Goal: Task Accomplishment & Management: Manage account settings

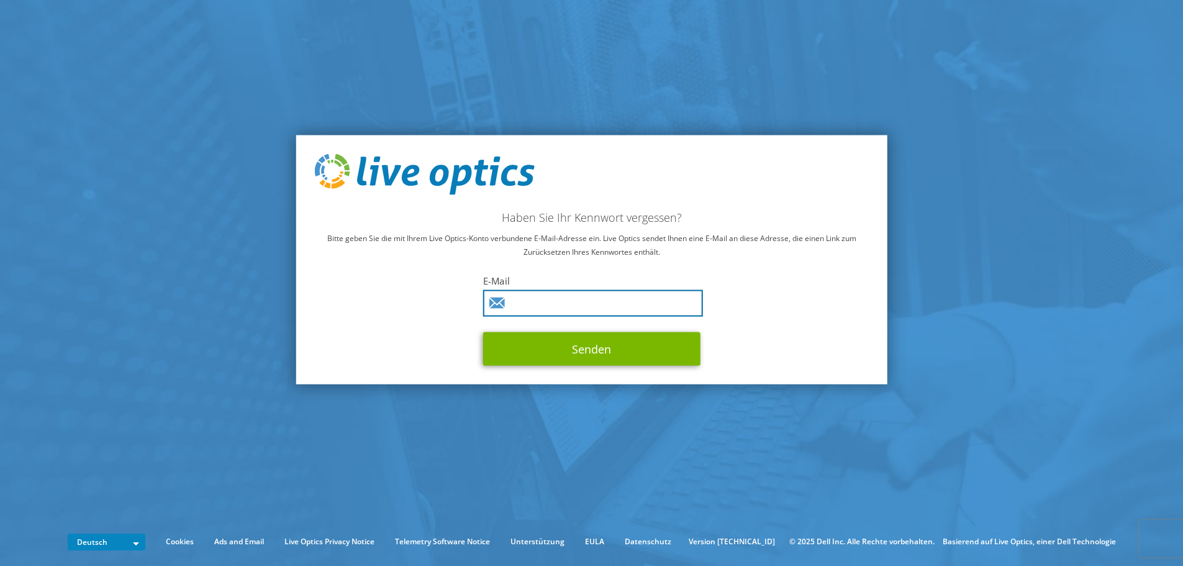
click at [591, 298] on input "text" at bounding box center [593, 302] width 220 height 27
type input "p.noelle@ihgp-steuer.de"
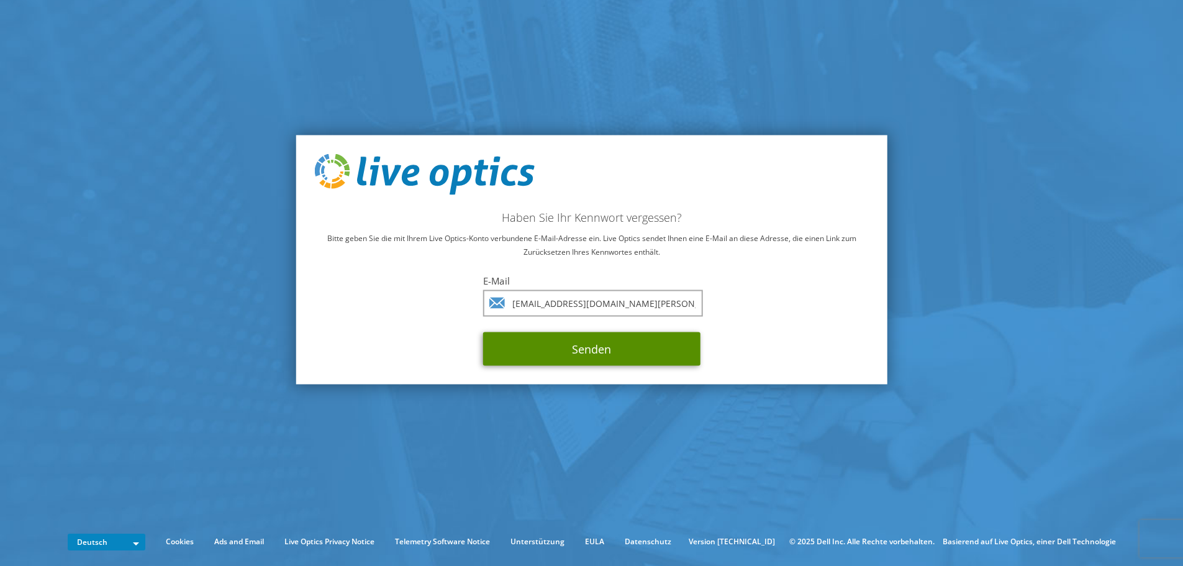
click at [594, 347] on button "Senden" at bounding box center [591, 349] width 217 height 34
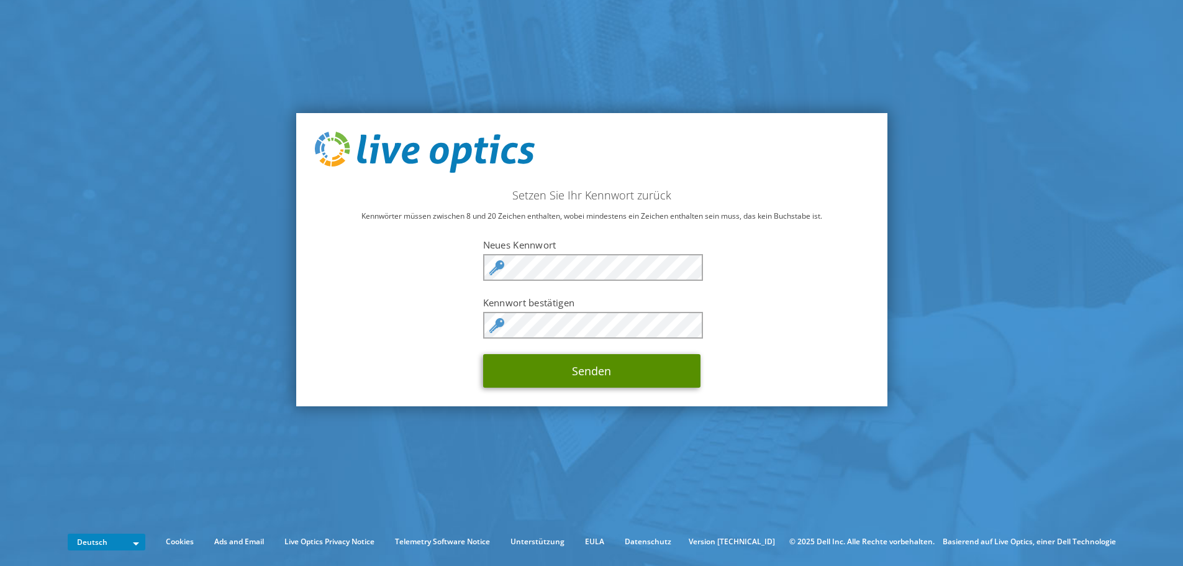
click at [607, 379] on button "Senden" at bounding box center [591, 371] width 217 height 34
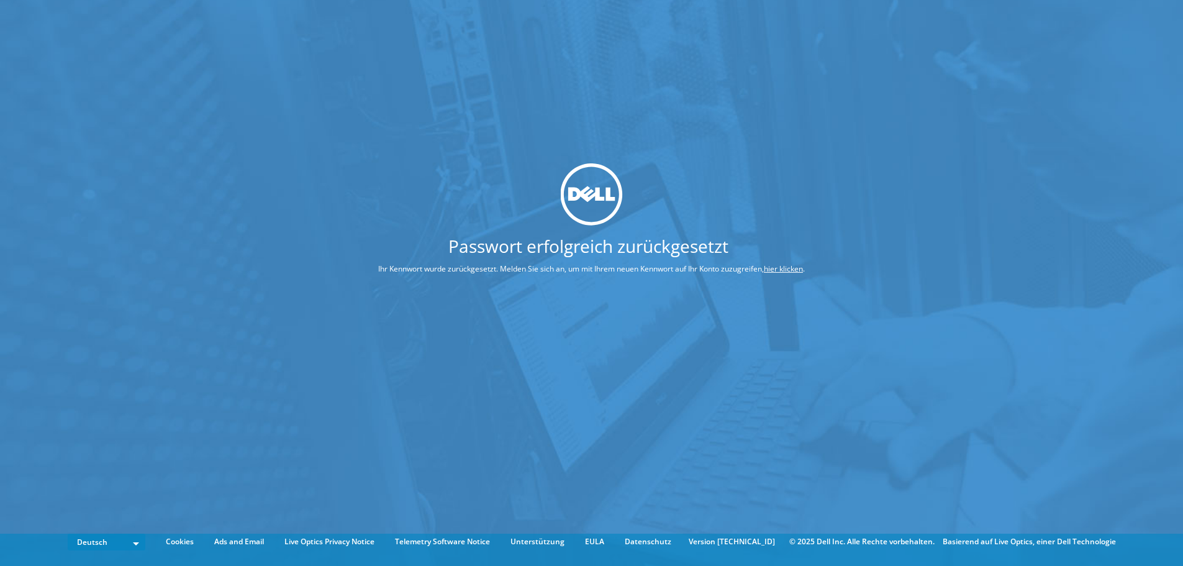
click at [593, 195] on img at bounding box center [592, 194] width 62 height 62
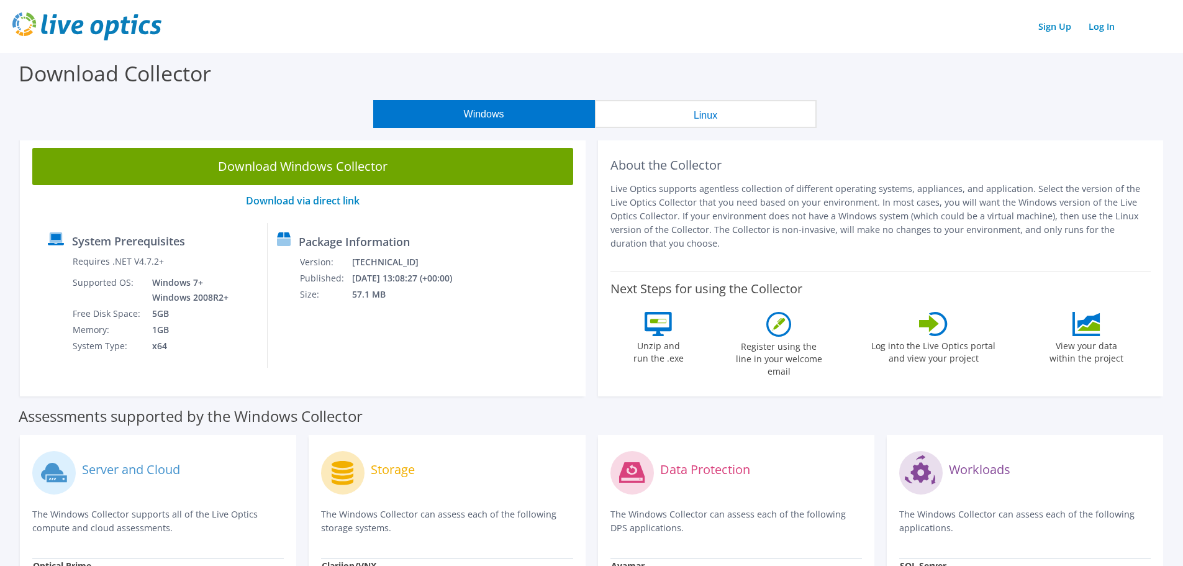
scroll to position [62, 0]
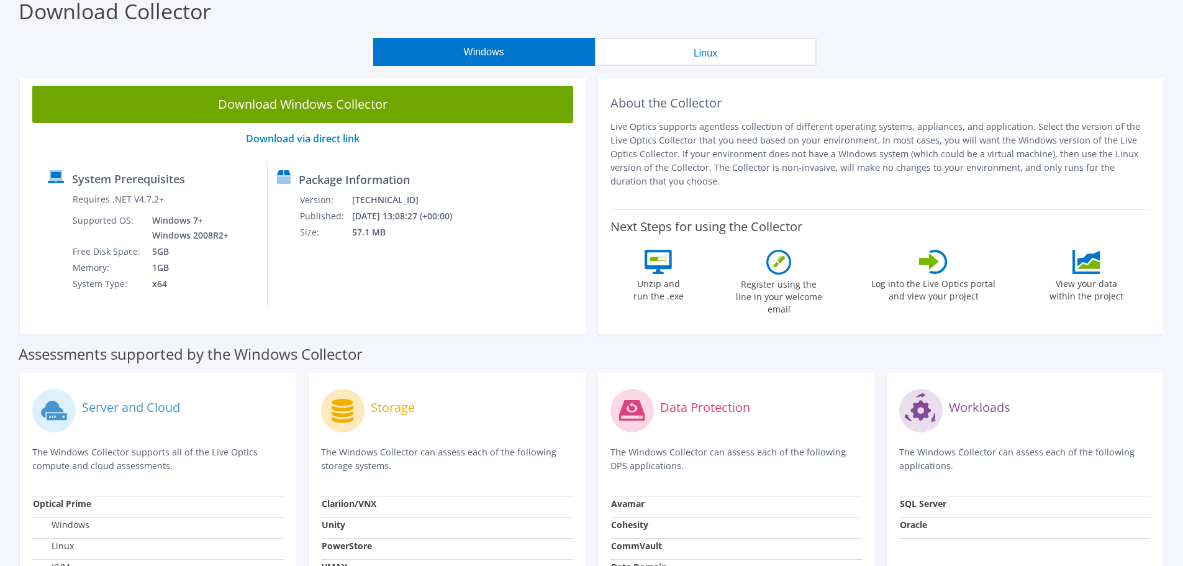
click at [935, 260] on icon at bounding box center [929, 261] width 20 height 17
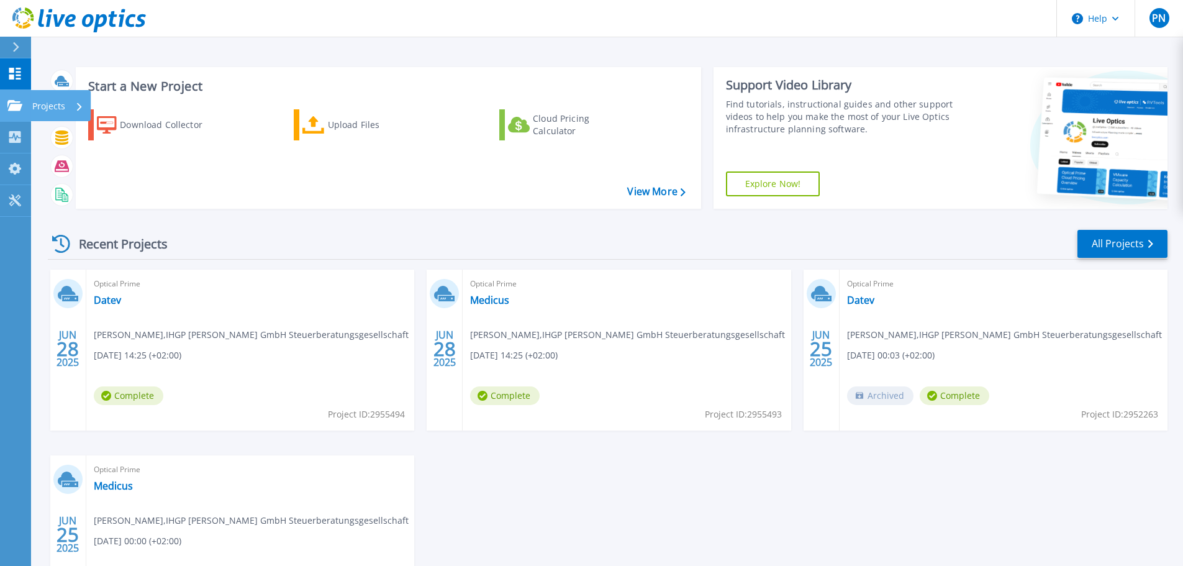
click at [39, 106] on p "Projects" at bounding box center [48, 106] width 33 height 32
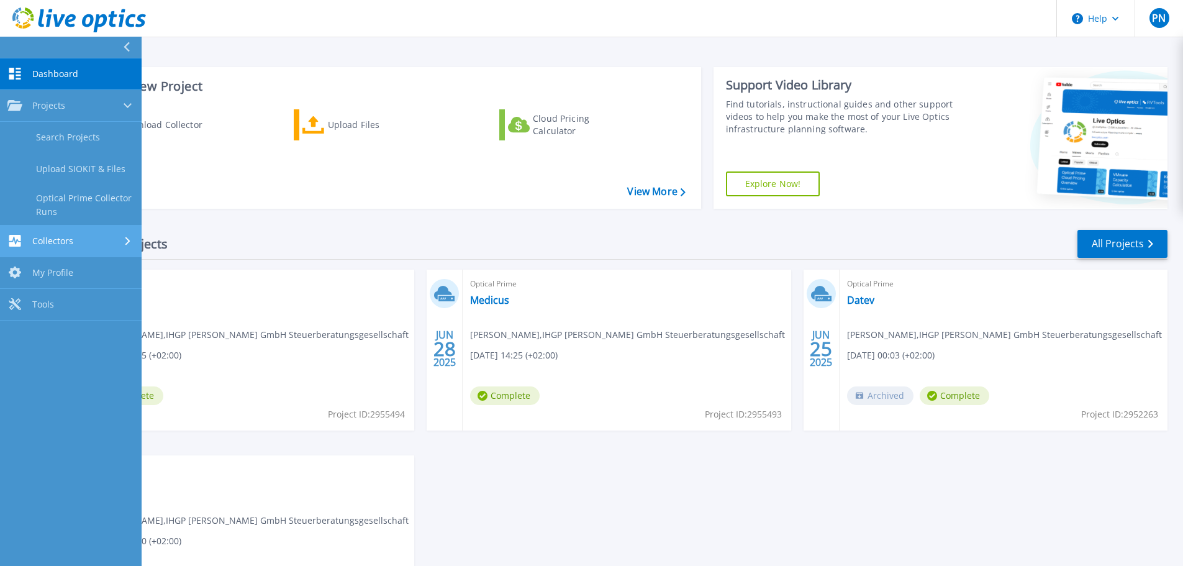
click at [78, 240] on div "Collectors" at bounding box center [70, 241] width 127 height 12
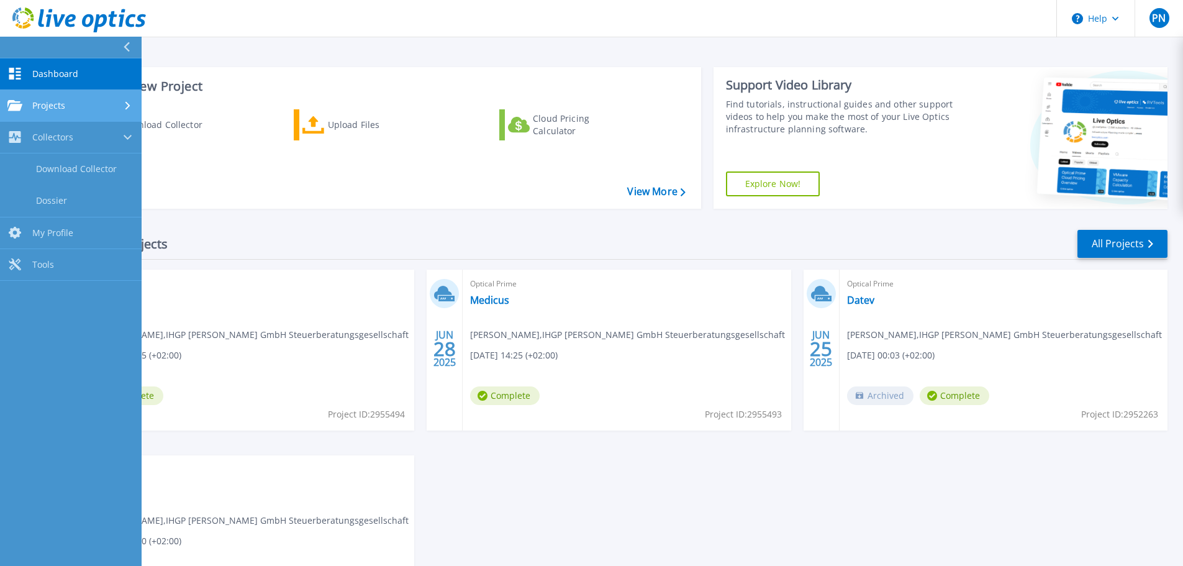
click at [78, 110] on div "Projects" at bounding box center [70, 105] width 127 height 11
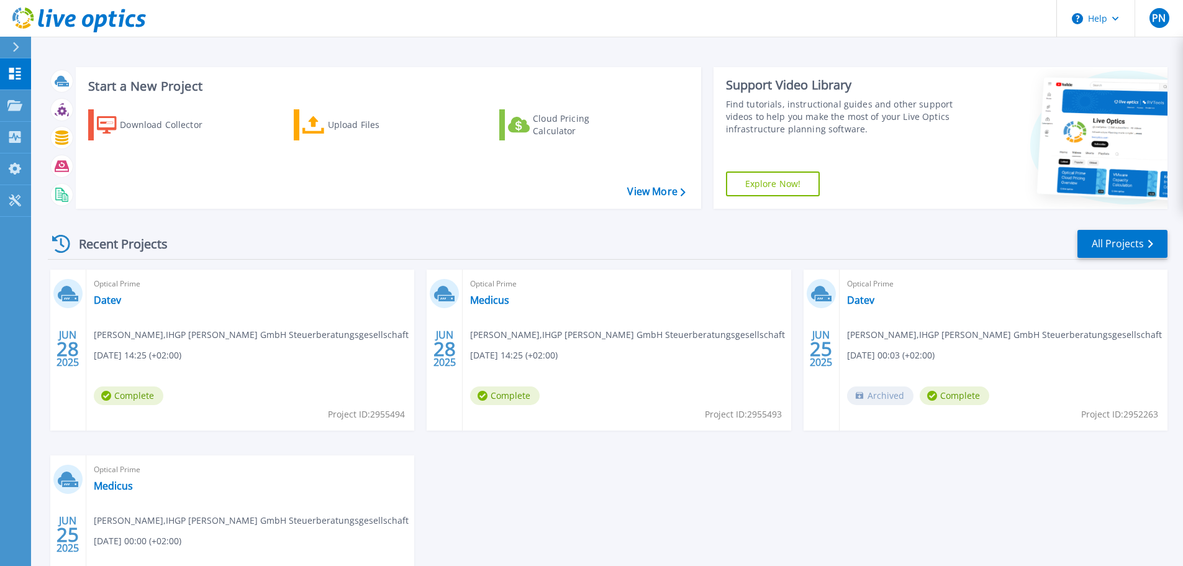
click at [248, 234] on div "Recent Projects All Projects" at bounding box center [608, 244] width 1120 height 31
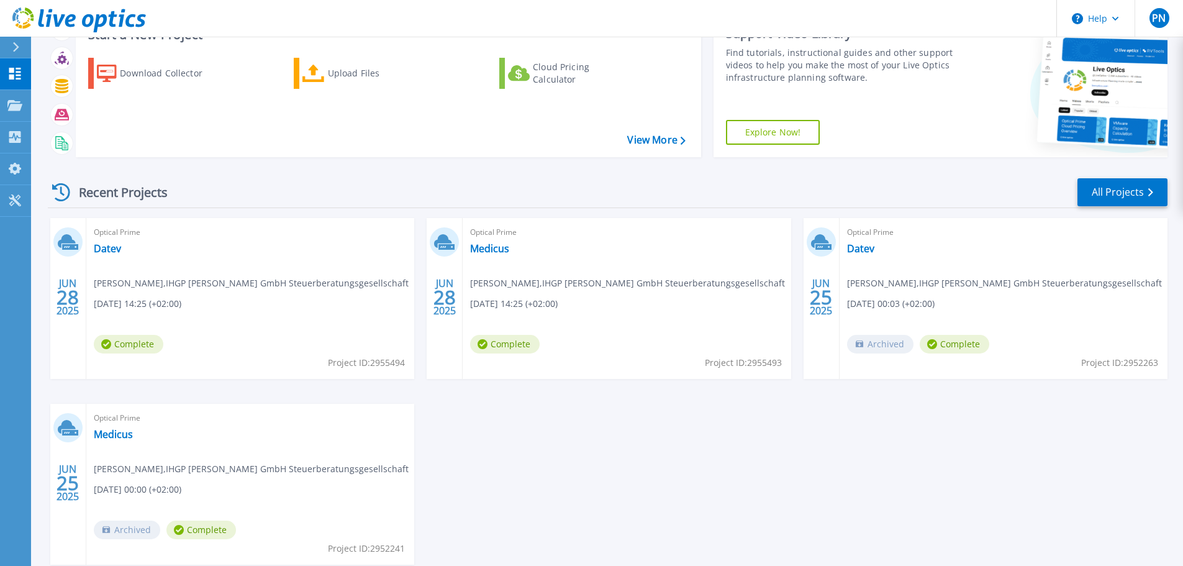
scroll to position [122, 0]
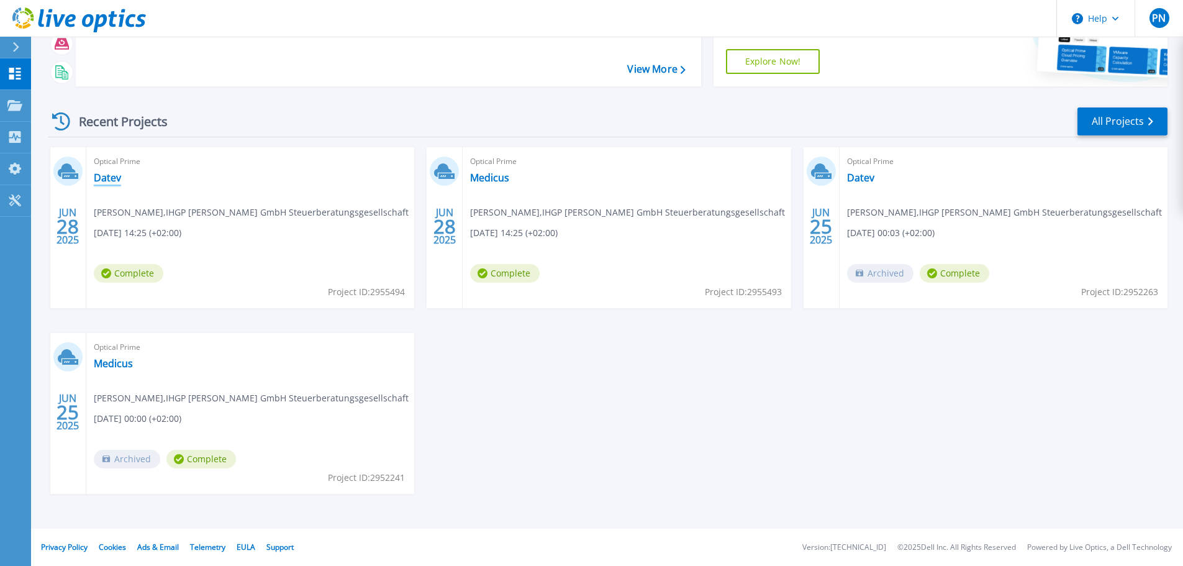
drag, startPoint x: 119, startPoint y: 166, endPoint x: 94, endPoint y: 176, distance: 26.5
click at [94, 176] on link "Datev" at bounding box center [107, 177] width 27 height 12
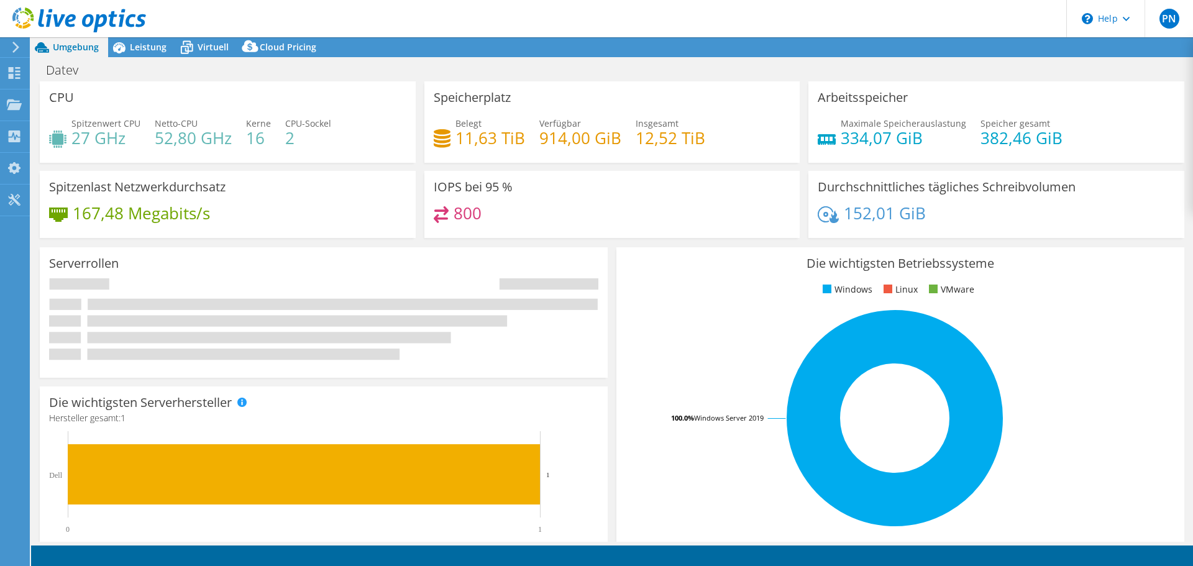
select select "USD"
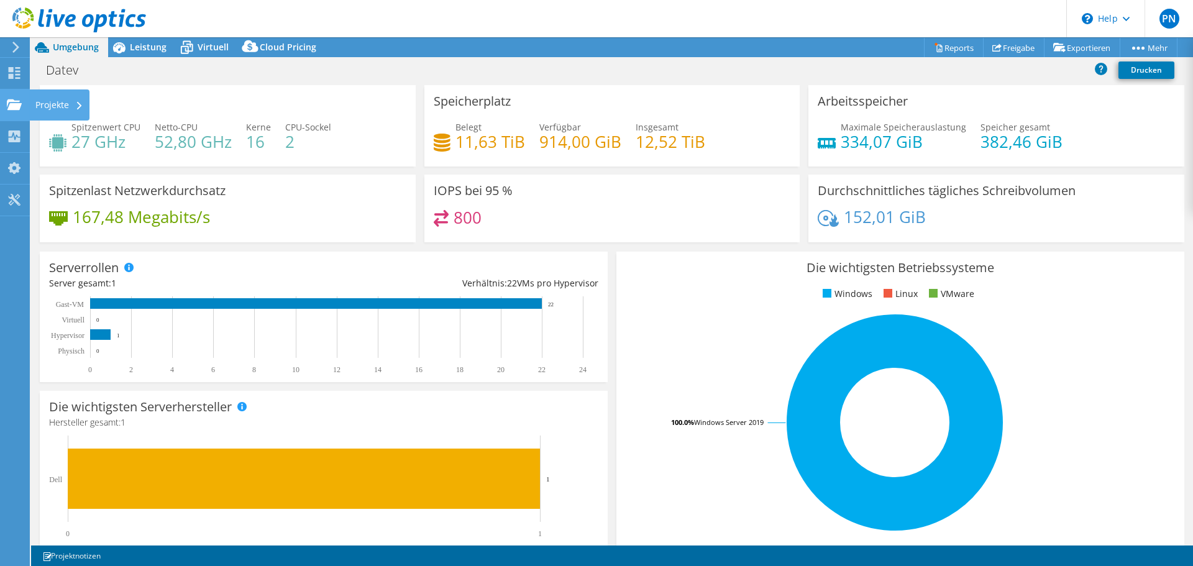
click at [50, 104] on div "Projekte" at bounding box center [59, 104] width 60 height 31
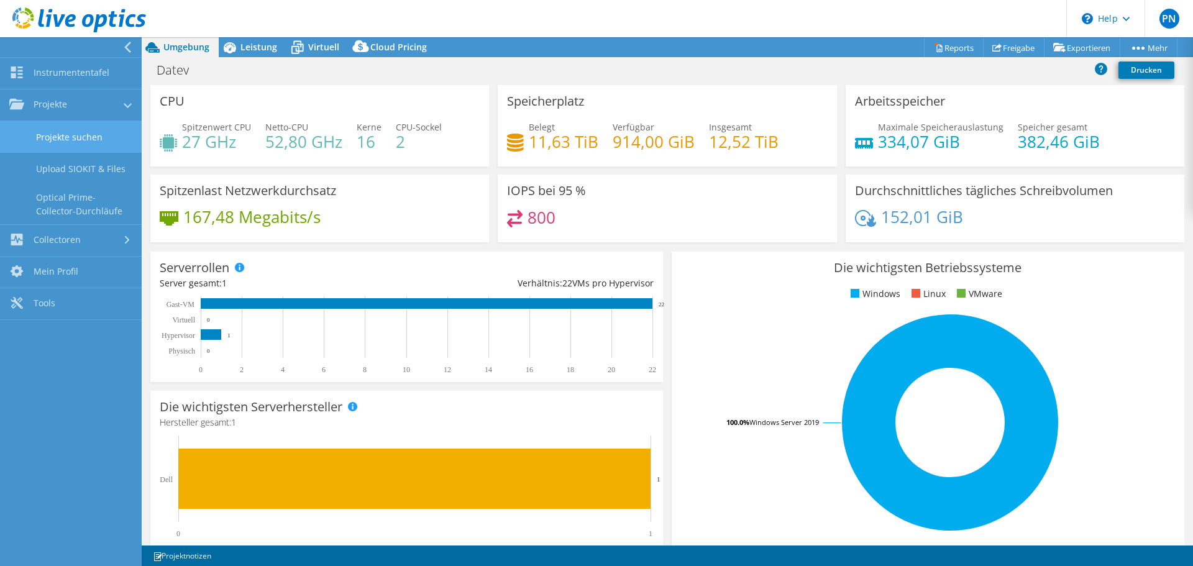
click at [69, 140] on link "Projekte suchen" at bounding box center [71, 137] width 142 height 32
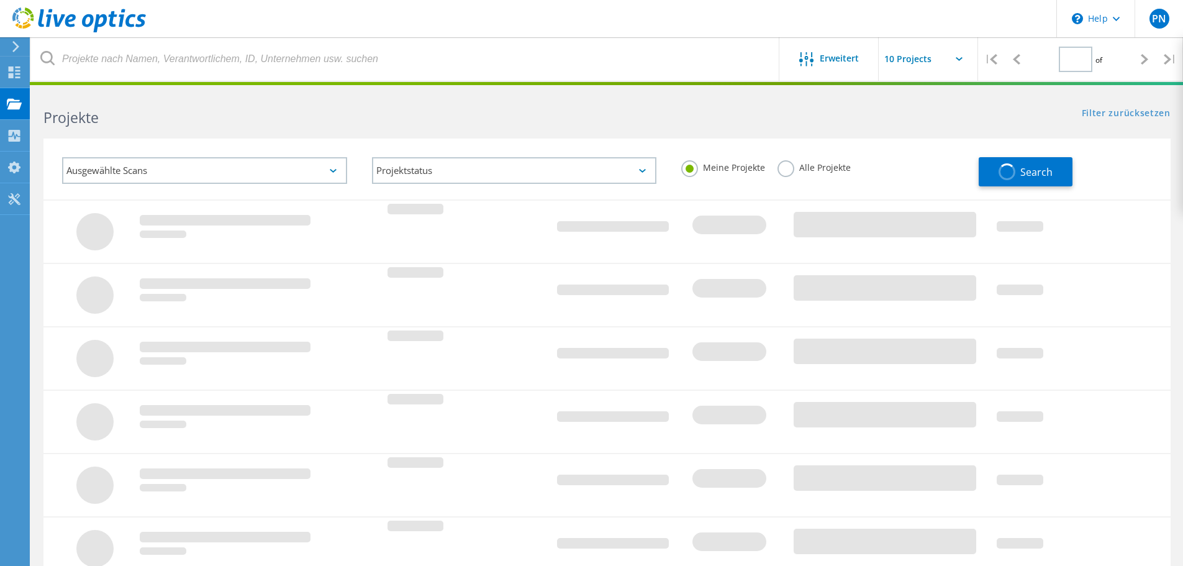
type input "1"
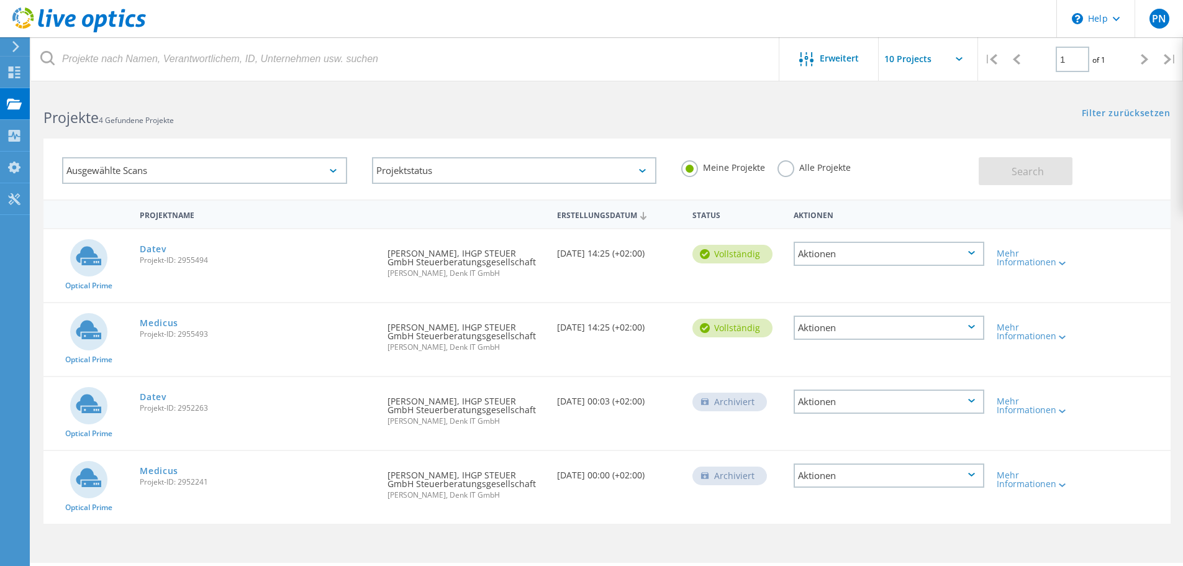
click at [961, 251] on div "Aktionen" at bounding box center [889, 254] width 191 height 24
click at [906, 263] on div "Freigabe" at bounding box center [889, 263] width 188 height 19
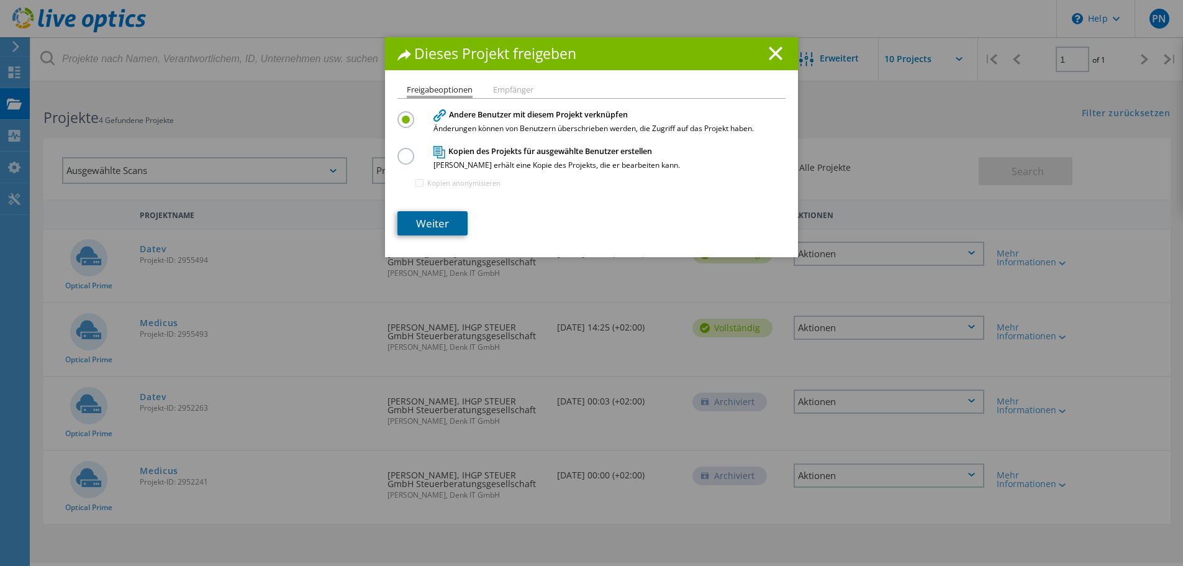
drag, startPoint x: 422, startPoint y: 220, endPoint x: 431, endPoint y: 214, distance: 10.9
click at [422, 220] on link "Weiter" at bounding box center [433, 223] width 70 height 24
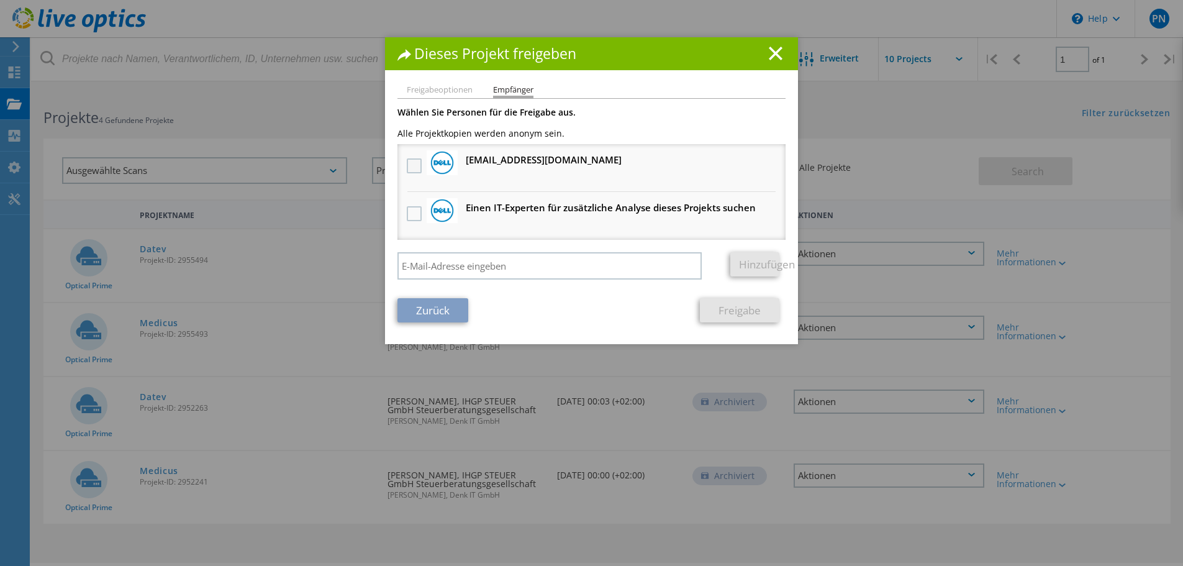
click at [411, 165] on label at bounding box center [416, 165] width 18 height 15
click at [0, 0] on input "checkbox" at bounding box center [0, 0] width 0 height 0
click at [730, 307] on link "Freigabe" at bounding box center [740, 310] width 80 height 24
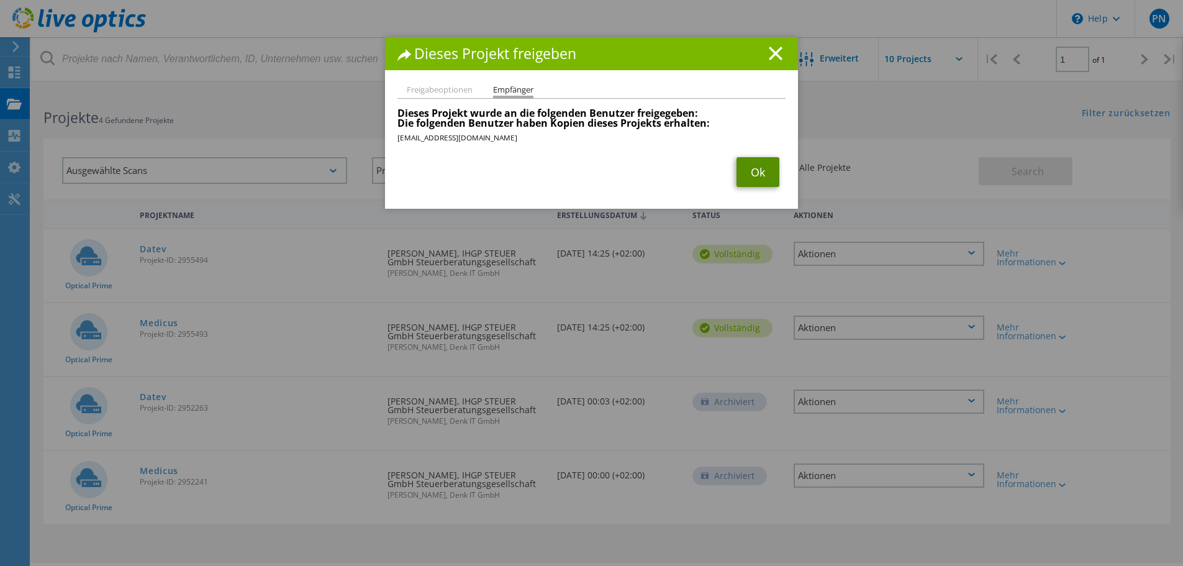
click at [755, 170] on link "Ok" at bounding box center [758, 172] width 43 height 30
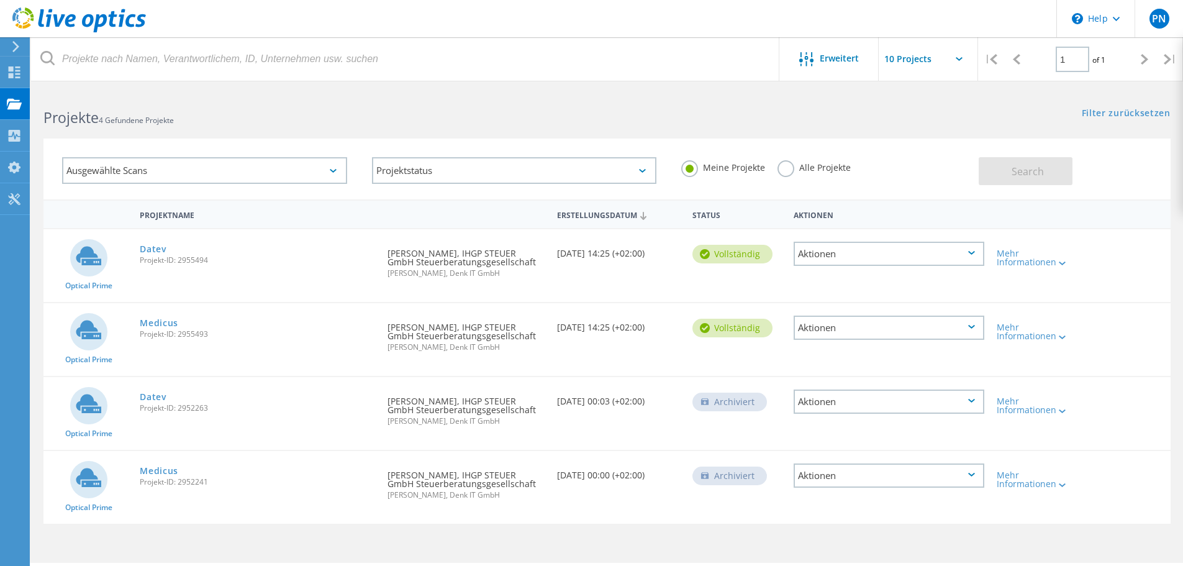
click at [947, 328] on div "Aktionen" at bounding box center [889, 328] width 191 height 24
click at [883, 302] on div "Projekt anzeigen" at bounding box center [889, 298] width 188 height 19
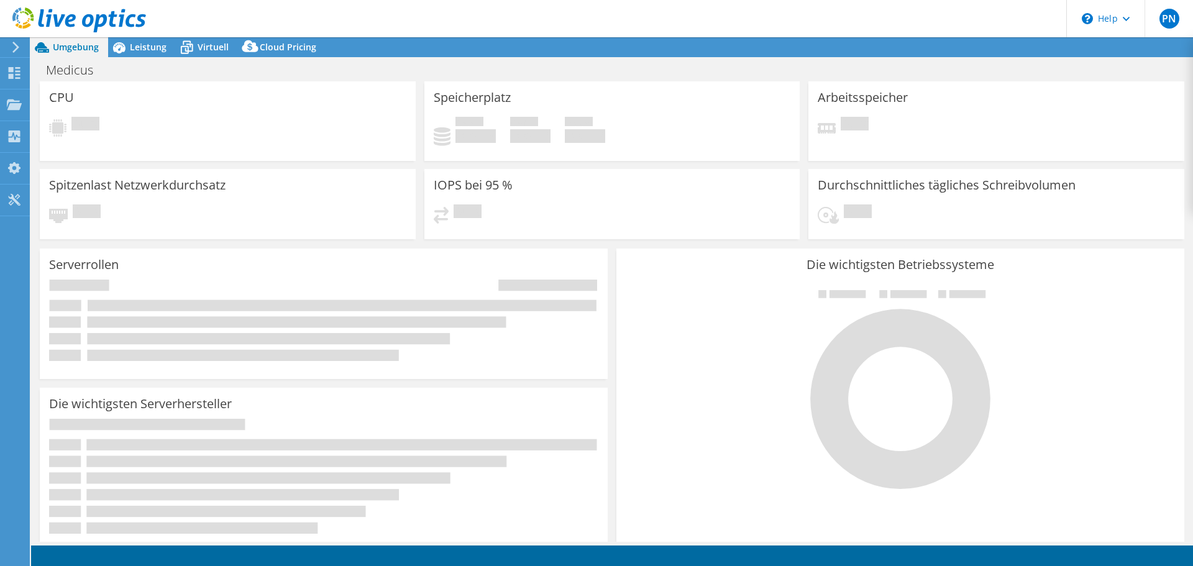
select select "USD"
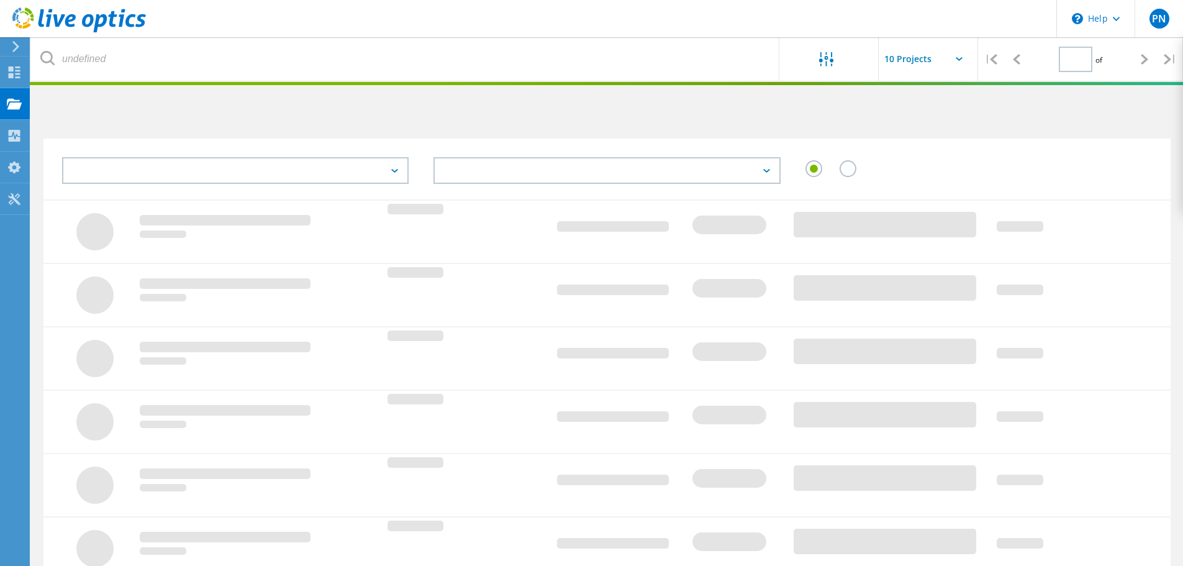
type input "1"
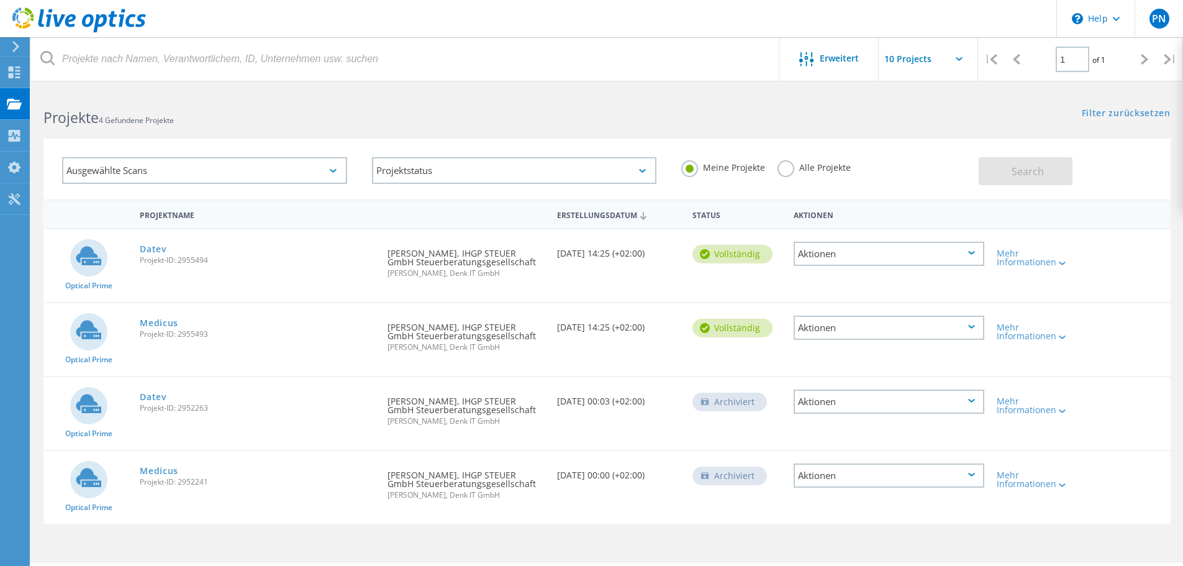
click at [832, 325] on div "Aktionen" at bounding box center [889, 328] width 191 height 24
click at [859, 336] on div "Freigabe" at bounding box center [889, 337] width 188 height 19
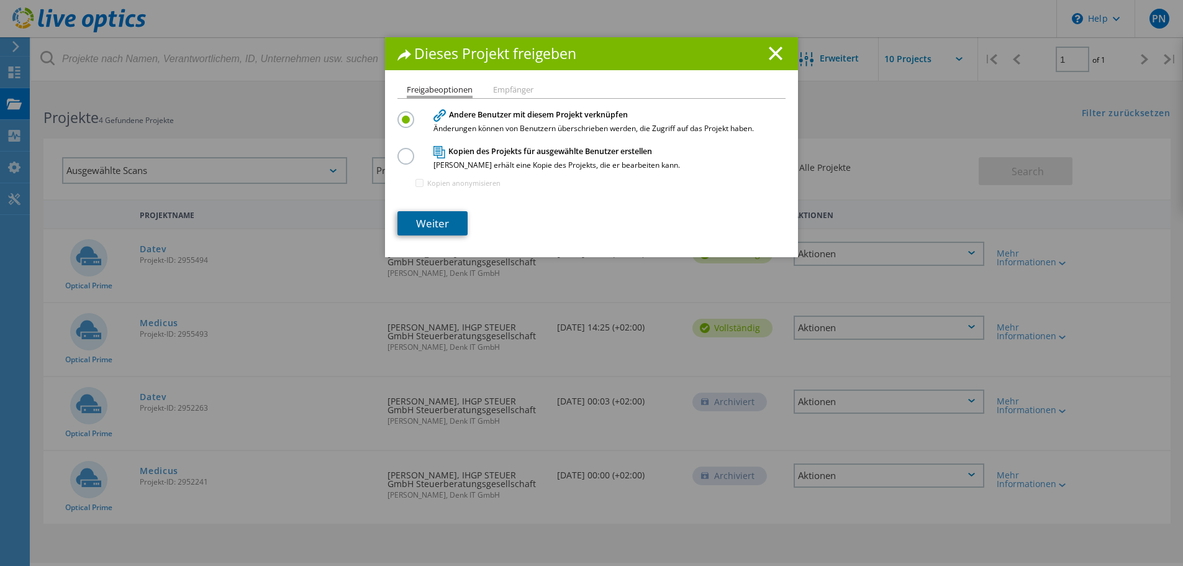
click at [435, 222] on link "Weiter" at bounding box center [433, 223] width 70 height 24
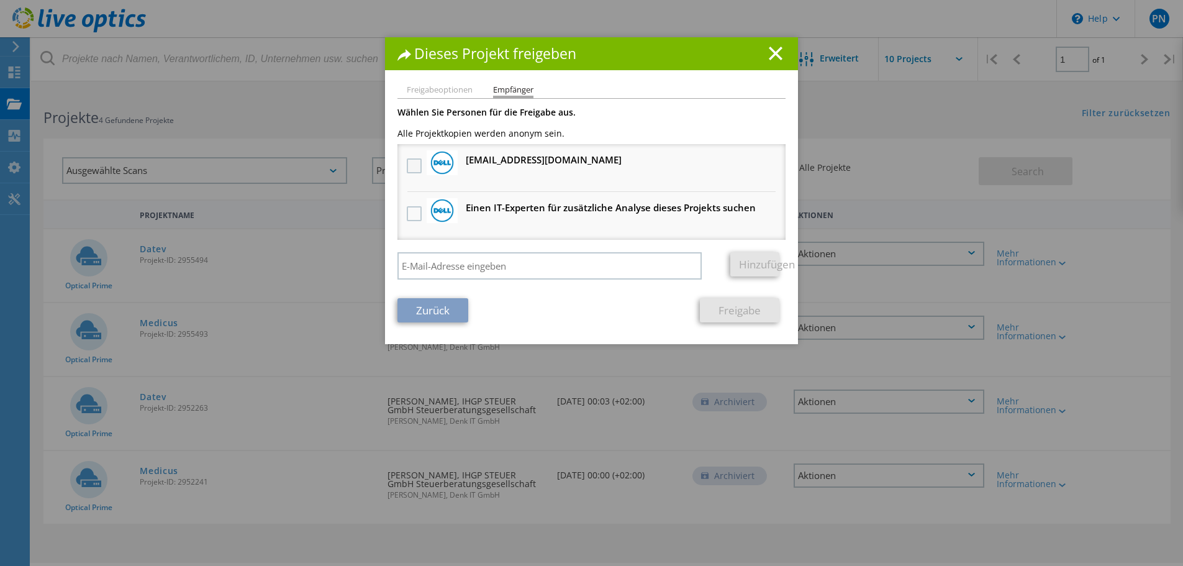
click at [412, 166] on label at bounding box center [416, 165] width 18 height 15
click at [0, 0] on input "checkbox" at bounding box center [0, 0] width 0 height 0
click at [729, 308] on link "Freigabe" at bounding box center [740, 310] width 80 height 24
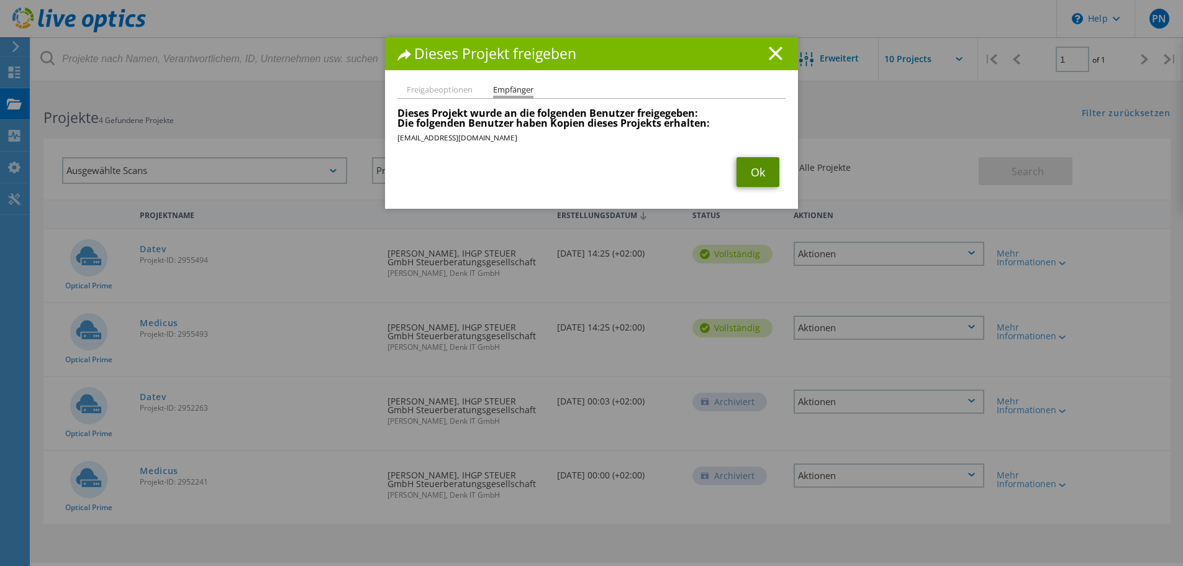
click at [755, 171] on link "Ok" at bounding box center [758, 172] width 43 height 30
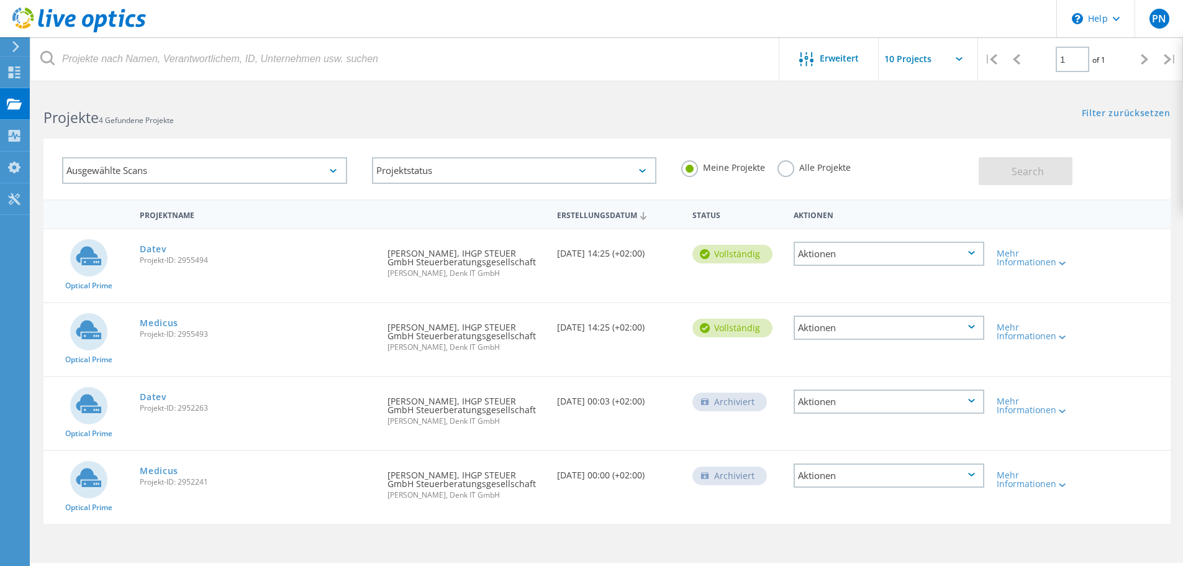
click at [867, 401] on div "Aktionen" at bounding box center [889, 401] width 191 height 24
click at [865, 402] on div "Freigabe" at bounding box center [889, 401] width 188 height 19
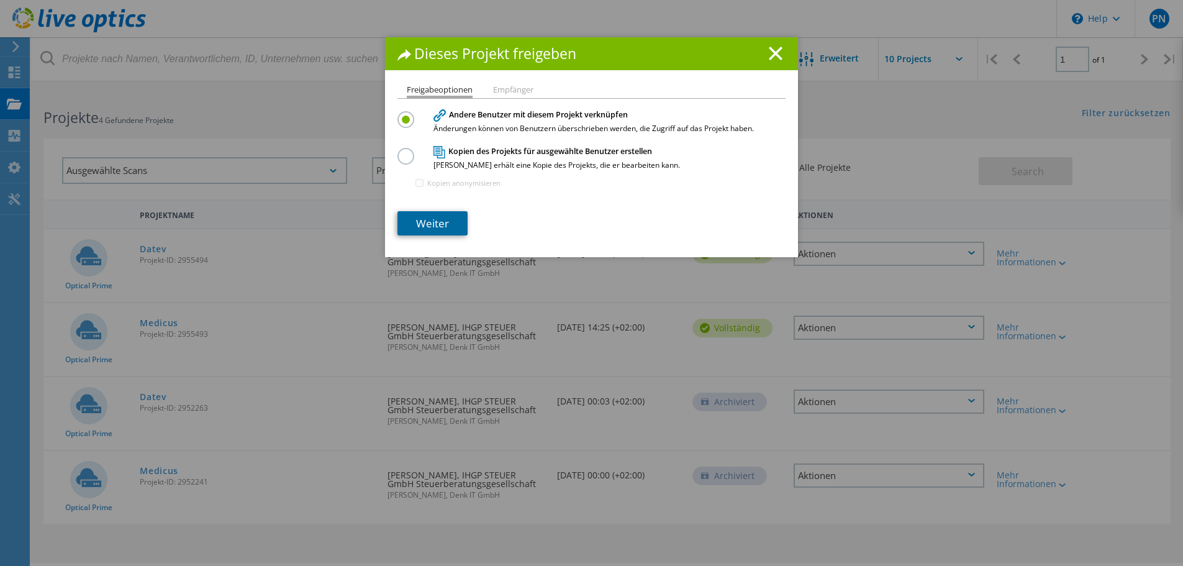
click at [437, 224] on link "Weiter" at bounding box center [433, 223] width 70 height 24
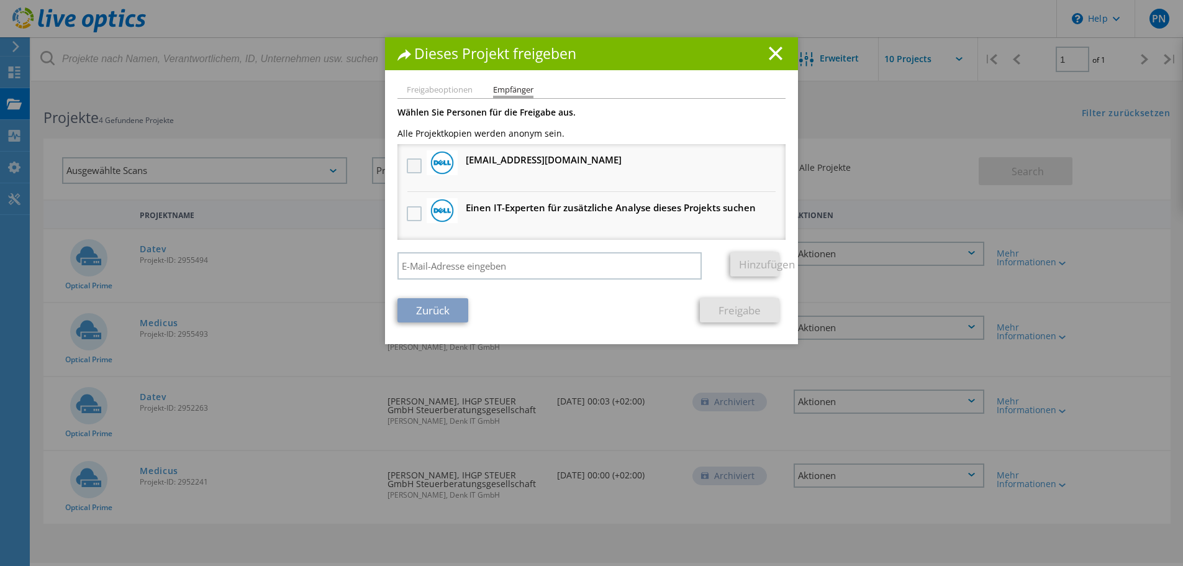
click at [412, 164] on label at bounding box center [416, 165] width 18 height 15
click at [0, 0] on input "checkbox" at bounding box center [0, 0] width 0 height 0
click at [735, 307] on link "Freigabe" at bounding box center [740, 310] width 80 height 24
click at [727, 312] on link "Freigabe" at bounding box center [740, 310] width 80 height 24
click at [752, 304] on link "Freigabe" at bounding box center [740, 310] width 80 height 24
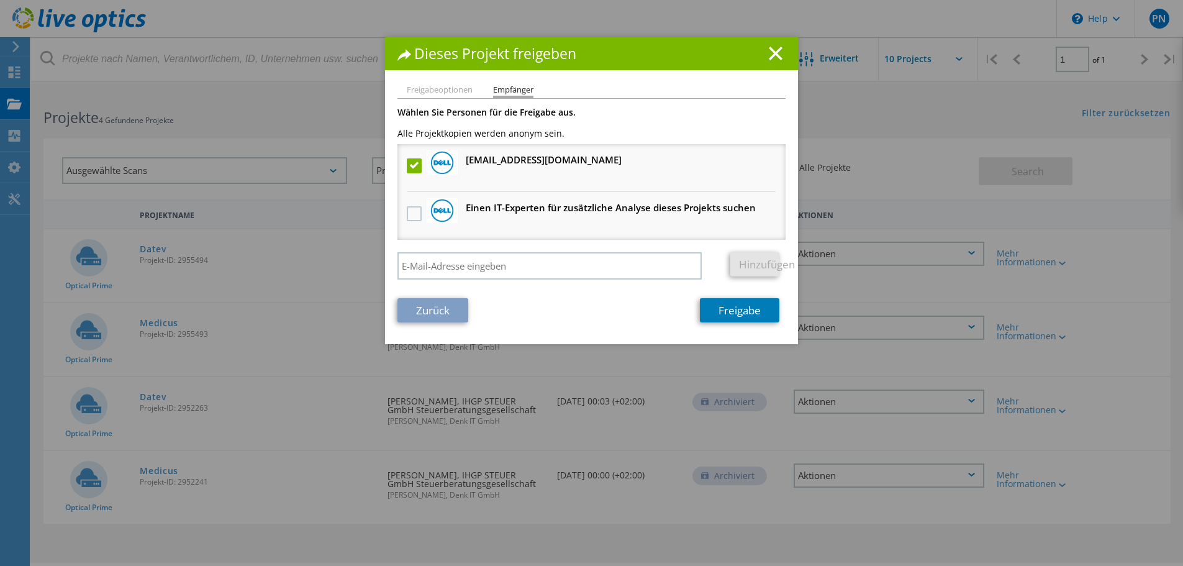
click at [419, 312] on link "Zurück" at bounding box center [433, 310] width 71 height 24
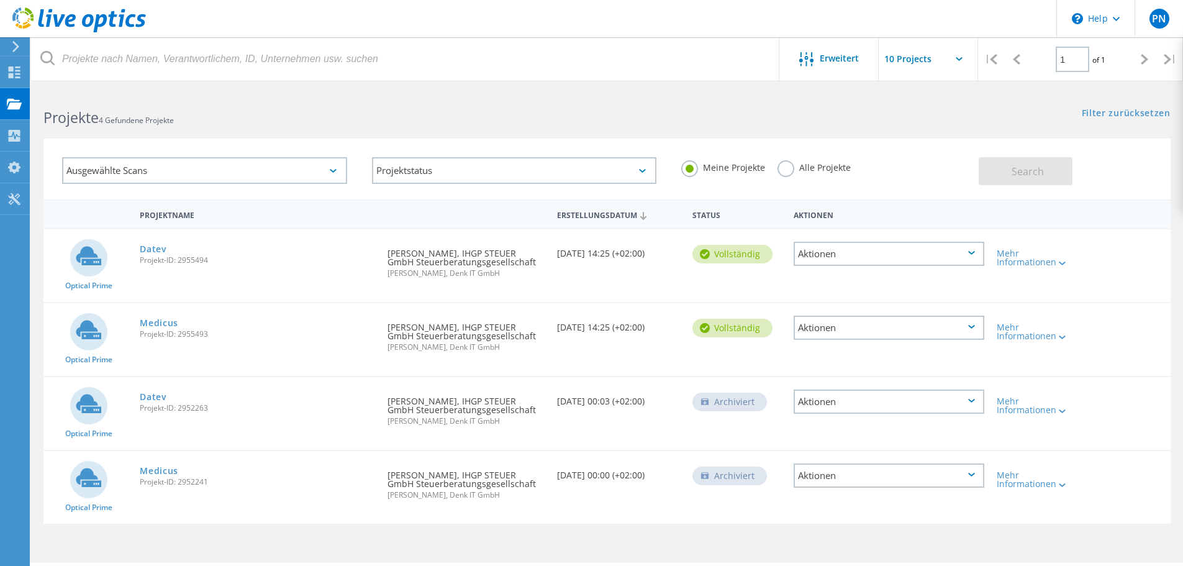
click at [858, 483] on div "Aktionen" at bounding box center [889, 475] width 191 height 24
click at [855, 475] on div "Freigabe" at bounding box center [889, 475] width 188 height 19
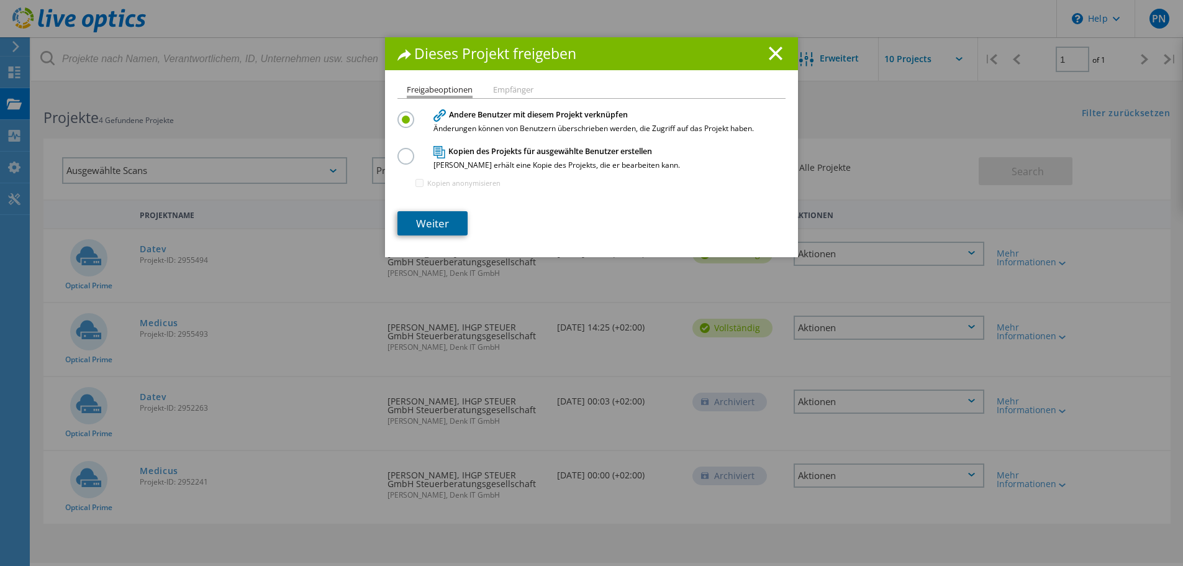
click at [433, 234] on link "Weiter" at bounding box center [433, 223] width 70 height 24
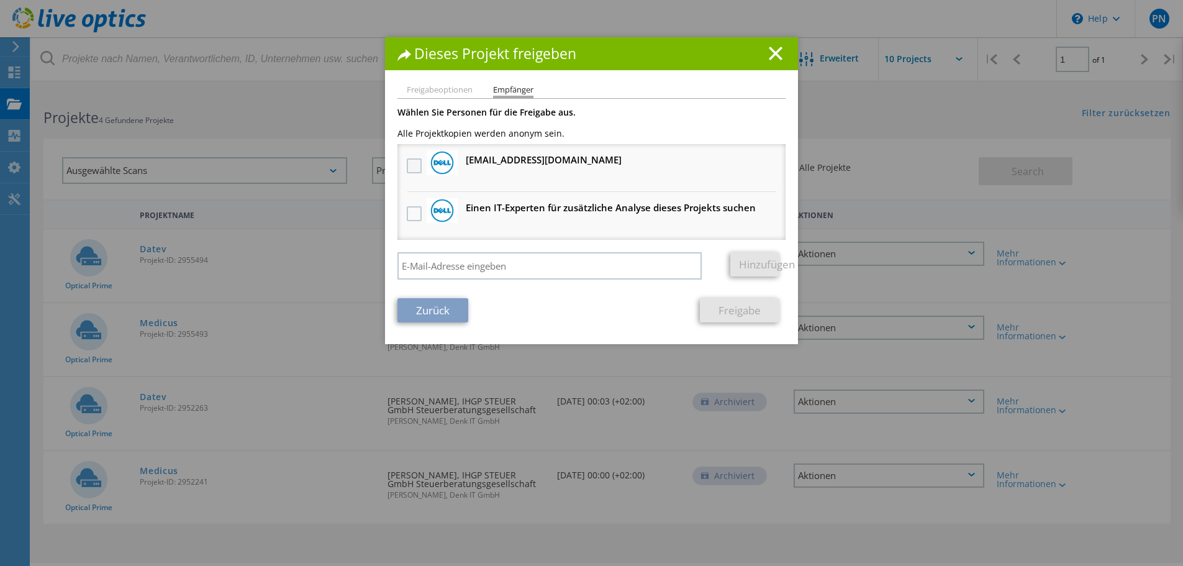
click at [407, 165] on label at bounding box center [416, 165] width 18 height 15
click at [0, 0] on input "checkbox" at bounding box center [0, 0] width 0 height 0
click at [713, 307] on link "Freigabe" at bounding box center [740, 310] width 80 height 24
click at [436, 300] on link "Zurück" at bounding box center [433, 310] width 71 height 24
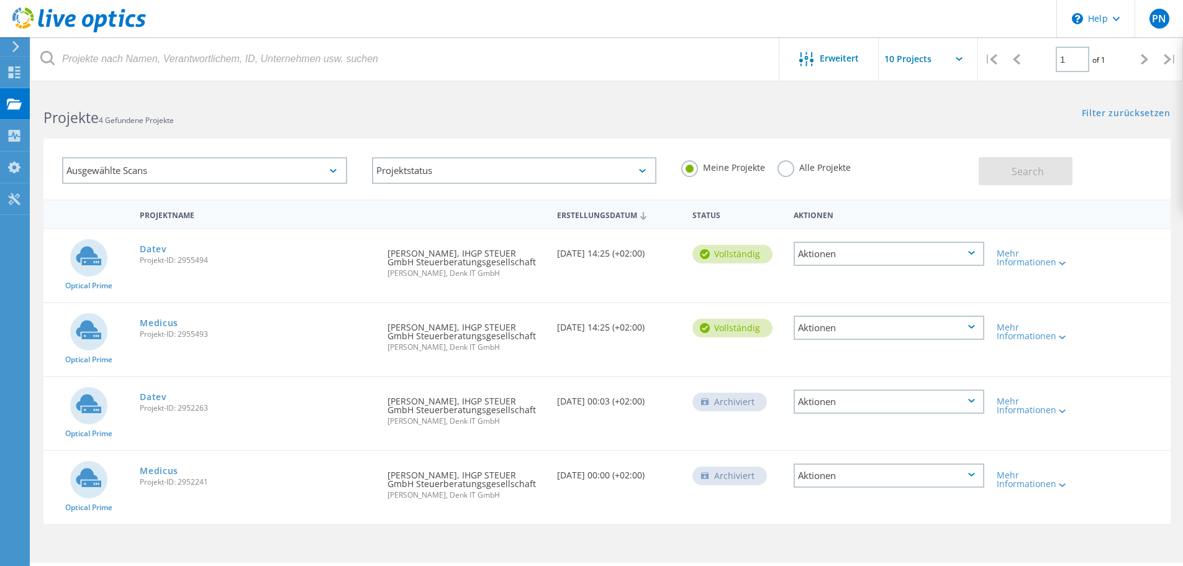
click at [725, 401] on div "Archiviert" at bounding box center [730, 402] width 75 height 19
click at [972, 327] on icon at bounding box center [971, 327] width 7 height 4
click at [1038, 304] on div "Mehr Informationen" at bounding box center [1036, 328] width 90 height 50
click at [972, 322] on div "Aktionen" at bounding box center [889, 328] width 191 height 24
click at [999, 291] on div "Optical Prime Datev Projekt-ID: 2955494 Angefordert durch Patrick Noelle, IHGP …" at bounding box center [606, 265] width 1127 height 73
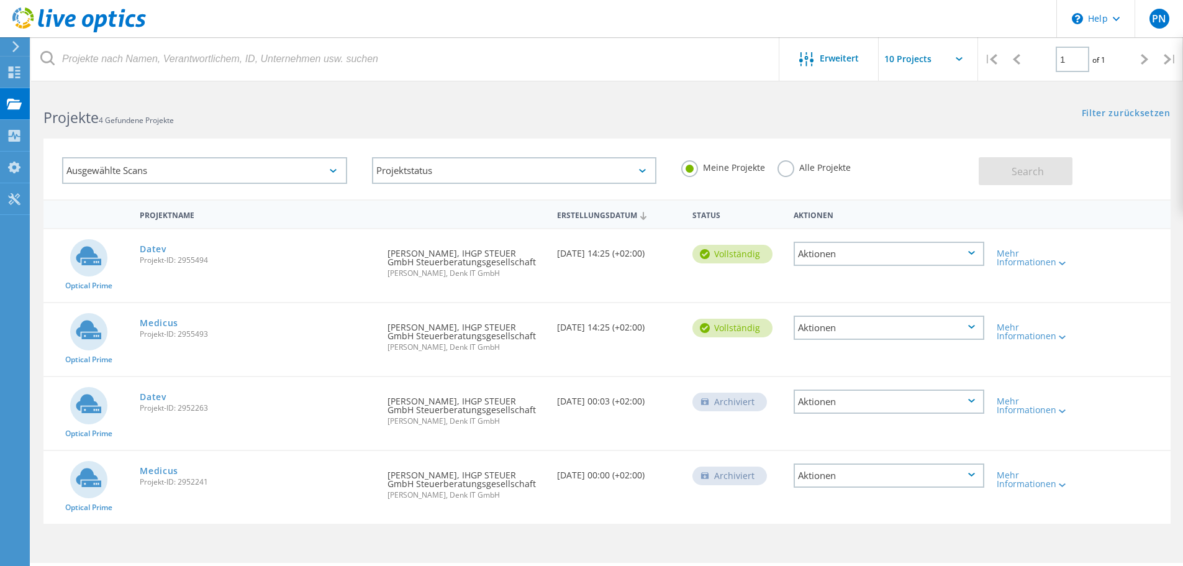
click at [971, 328] on icon at bounding box center [971, 327] width 7 height 4
click at [519, 324] on div "Angefordert durch Patrick Noelle, IHGP STEUER GmbH Steuerberatungsgesellschaft …" at bounding box center [465, 333] width 169 height 60
click at [155, 324] on link "Medicus" at bounding box center [159, 323] width 39 height 9
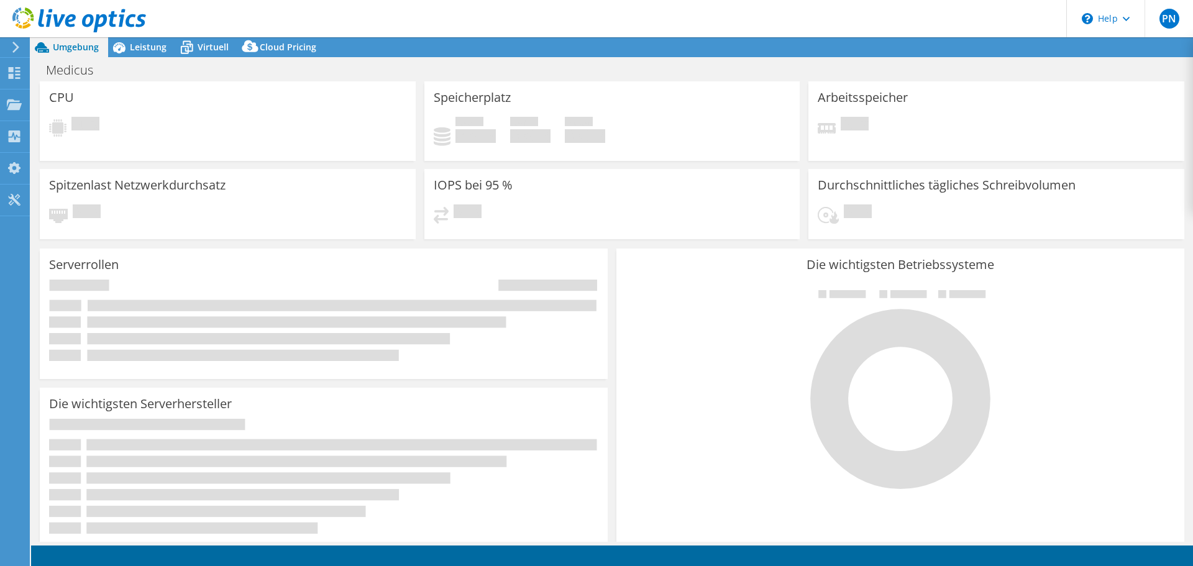
select select "USD"
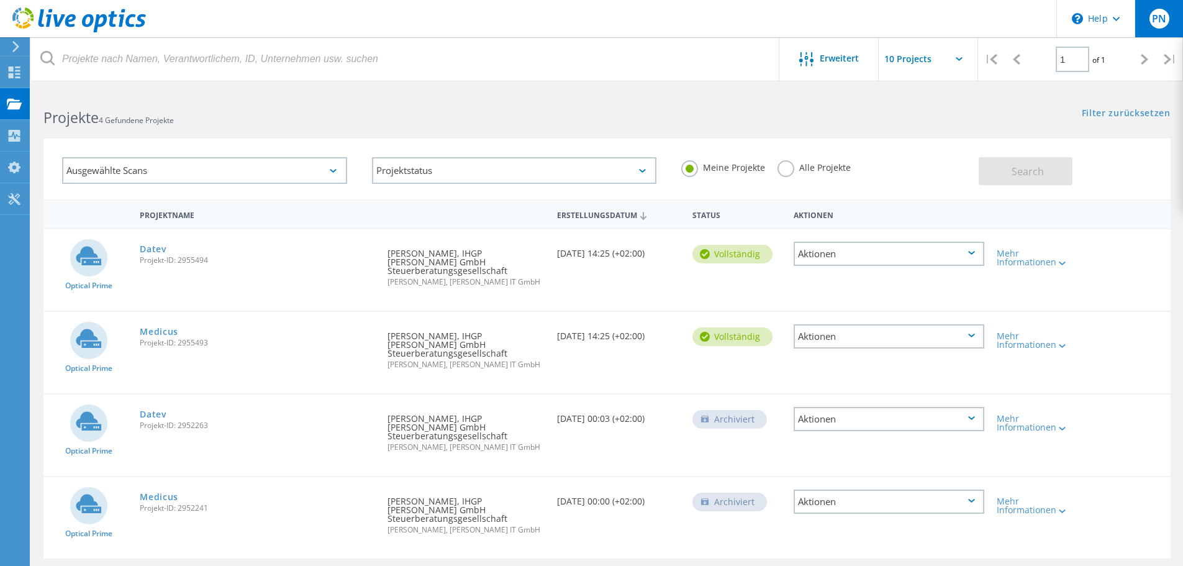
click at [1157, 17] on span "PN" at bounding box center [1159, 19] width 14 height 10
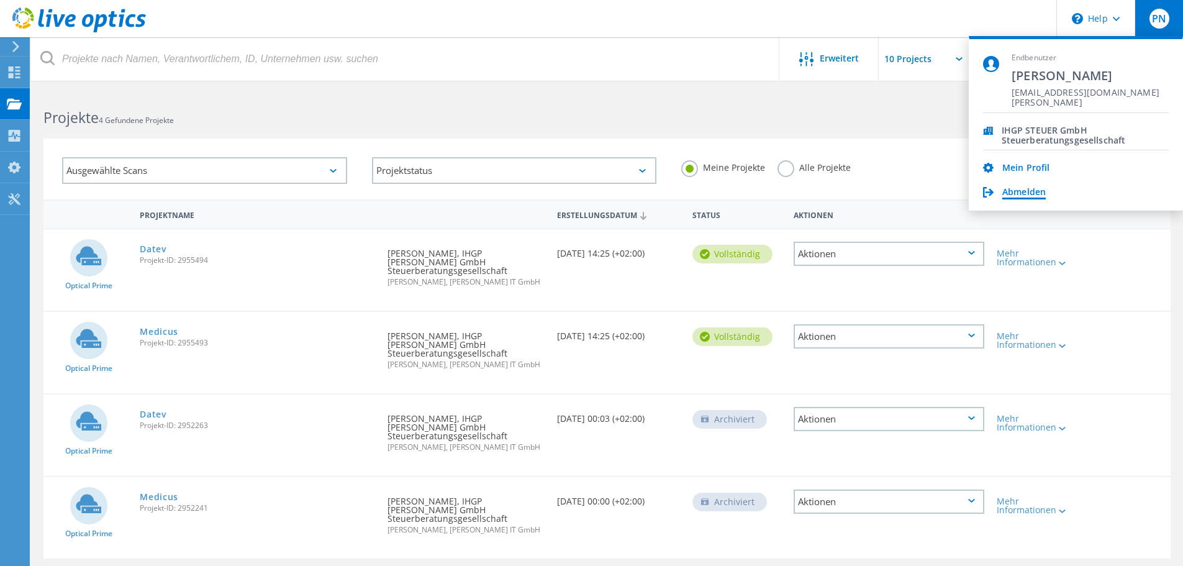
click at [1037, 190] on link "Abmelden" at bounding box center [1023, 193] width 43 height 12
